Goal: Navigation & Orientation: Understand site structure

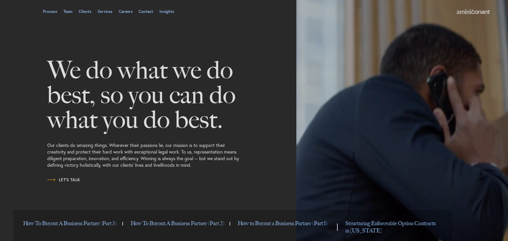
click at [107, 10] on link "Services" at bounding box center [105, 12] width 15 height 4
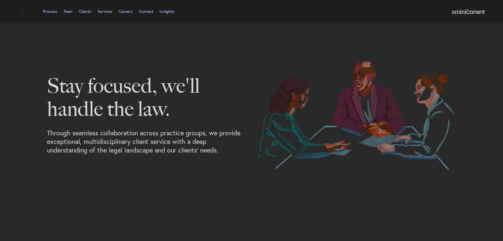
click at [67, 12] on link "Team" at bounding box center [68, 12] width 9 height 4
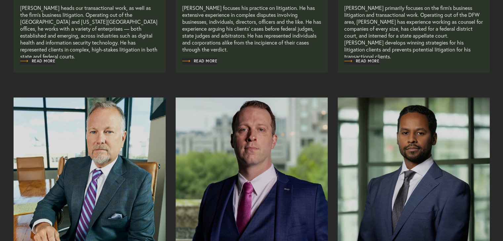
scroll to position [463, 0]
